Goal: Find contact information: Find contact information

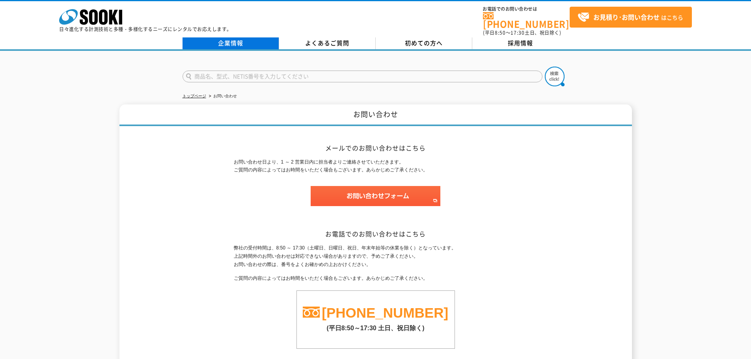
click at [224, 37] on link "企業情報" at bounding box center [231, 43] width 97 height 12
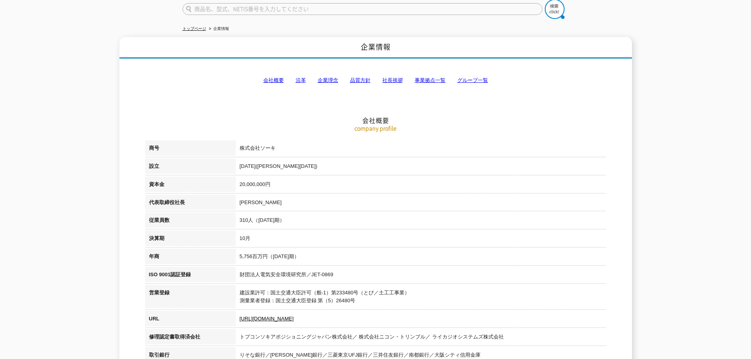
scroll to position [79, 0]
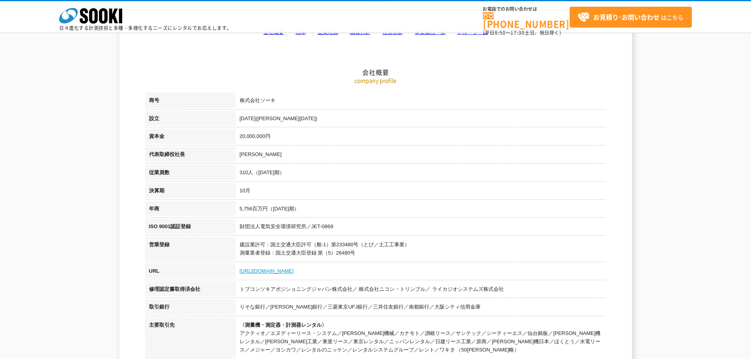
click at [267, 271] on link "[URL][DOMAIN_NAME]" at bounding box center [267, 271] width 54 height 6
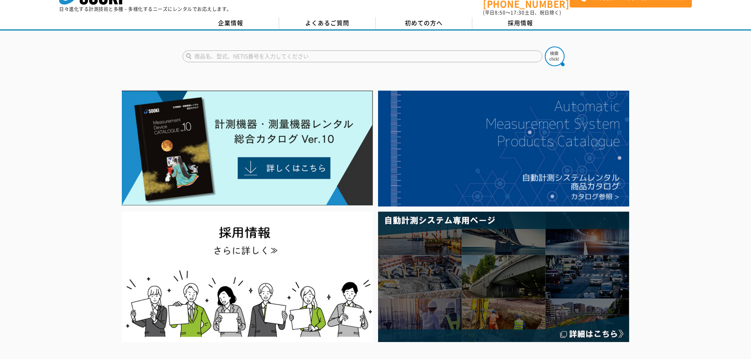
scroll to position [39, 0]
